Goal: Task Accomplishment & Management: Complete application form

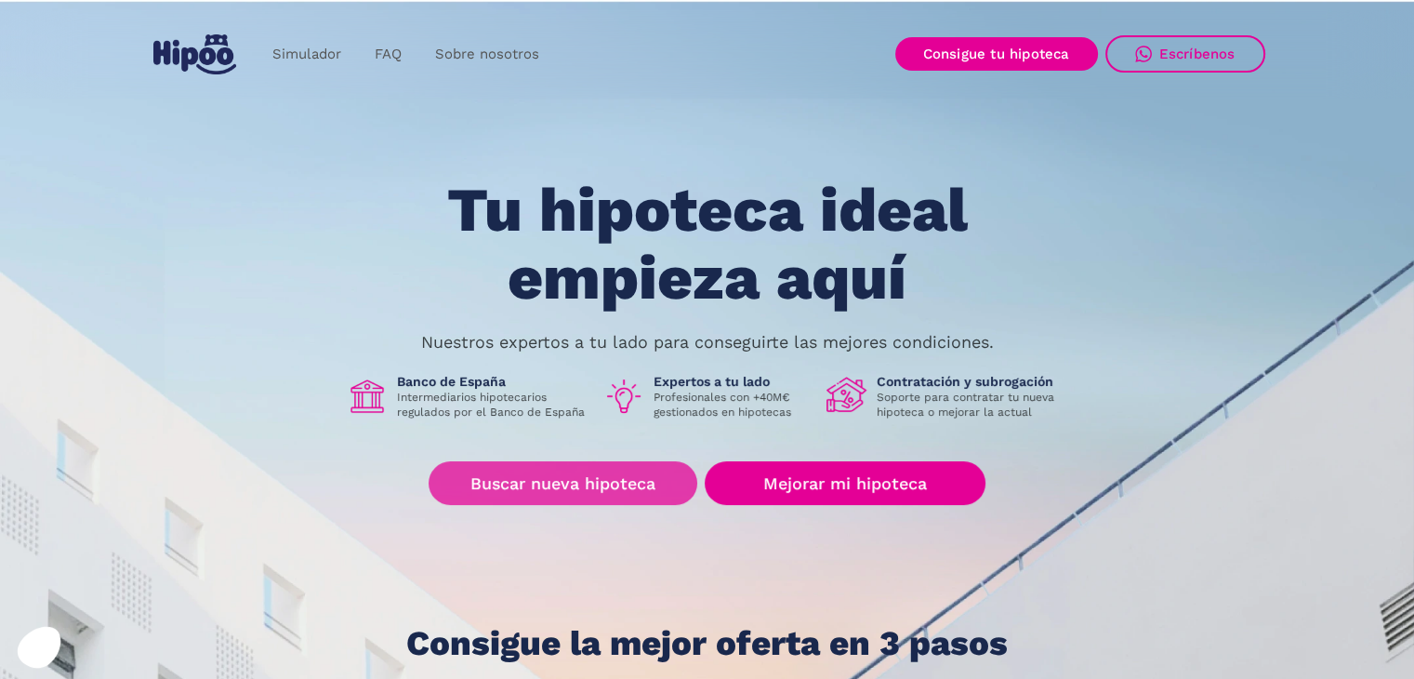
click at [541, 496] on link "Buscar nueva hipoteca" at bounding box center [563, 483] width 269 height 44
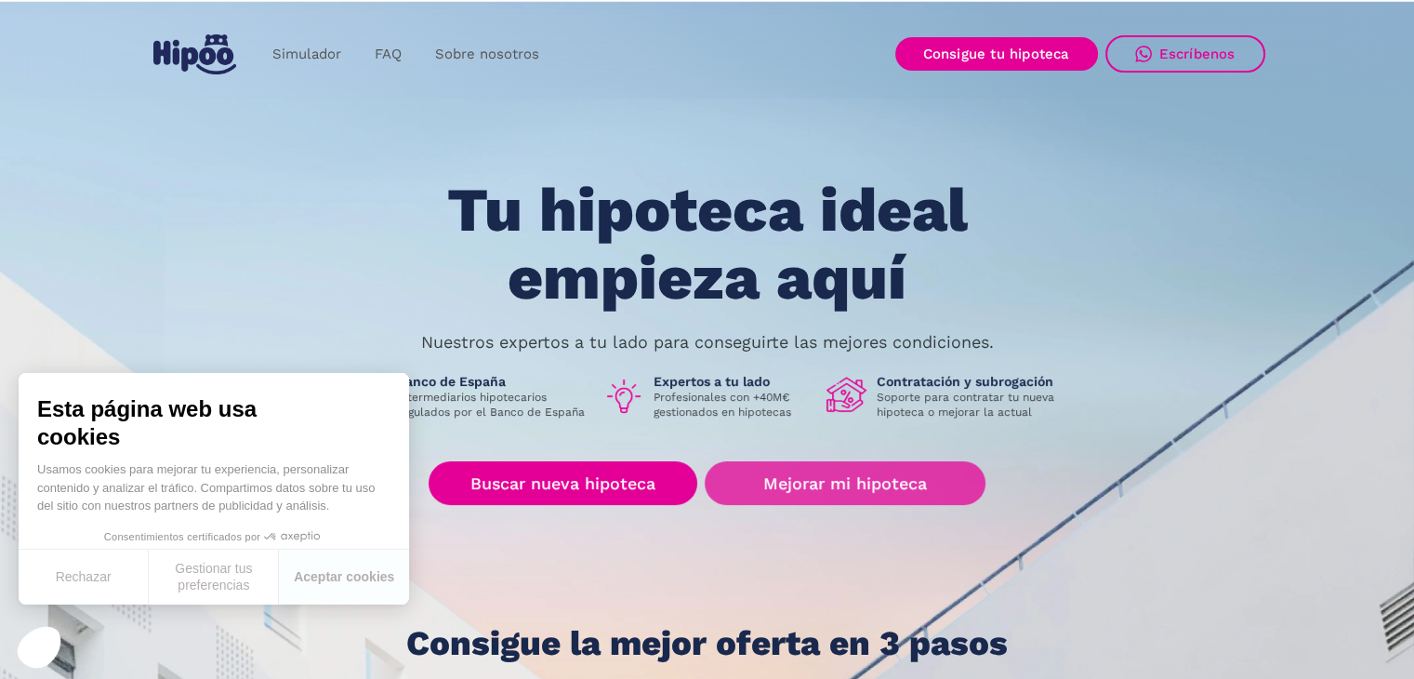
click at [829, 496] on link "Mejorar mi hipoteca" at bounding box center [845, 483] width 280 height 44
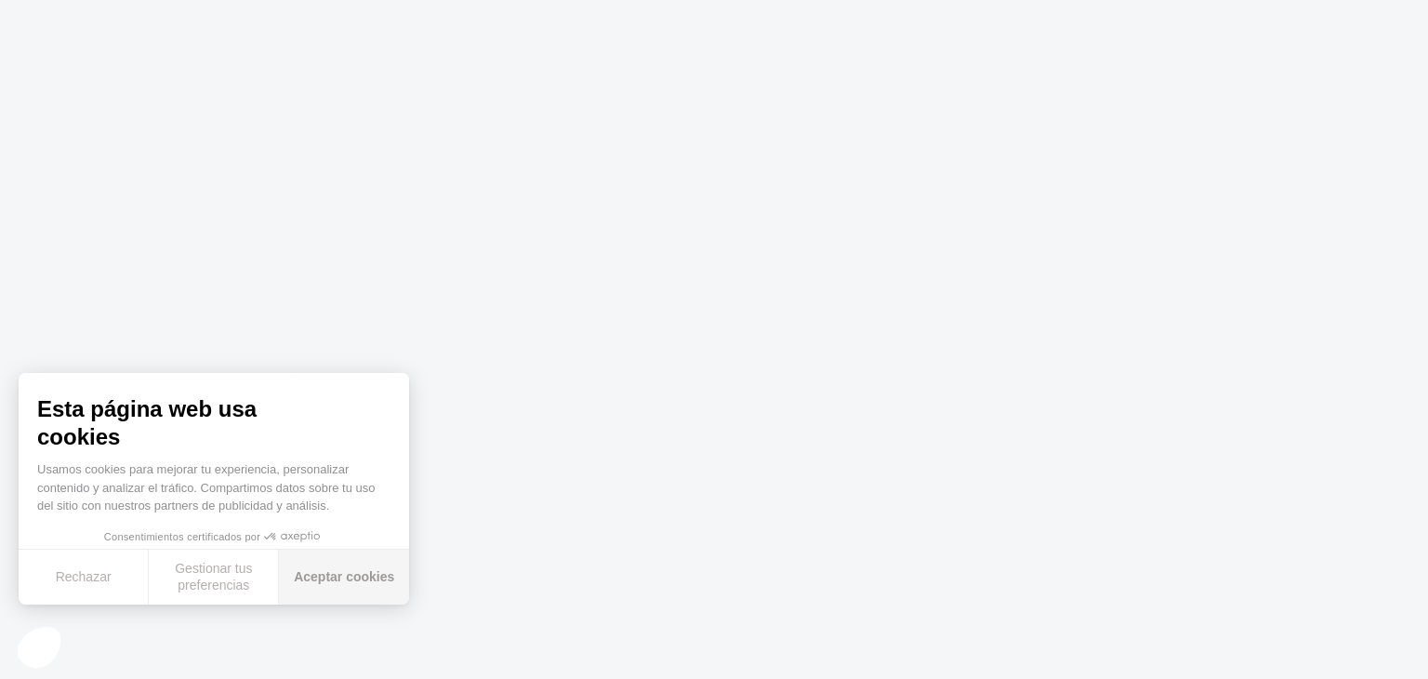
click at [341, 579] on button "Aceptar cookies" at bounding box center [344, 576] width 130 height 55
